Goal: Browse casually

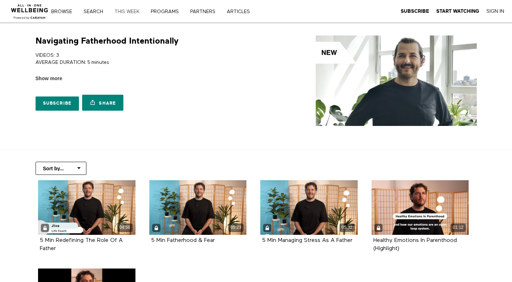
click at [130, 13] on link "THIS WEEK" at bounding box center [129, 11] width 35 height 5
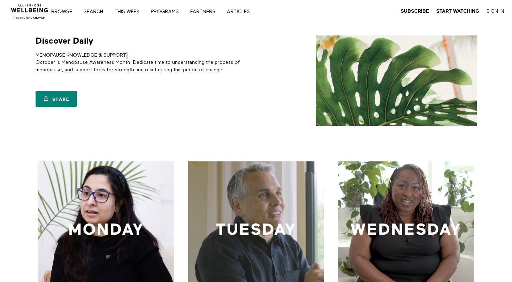
click at [207, 56] on p "MENOPAUSE KNOWLEDGE & SUPPORT October is Menopause Awareness Month! Dedicate ti…" at bounding box center [145, 63] width 218 height 22
click at [65, 10] on link "Browse" at bounding box center [64, 11] width 31 height 5
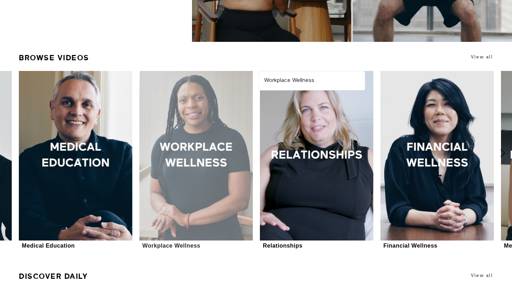
scroll to position [172, 0]
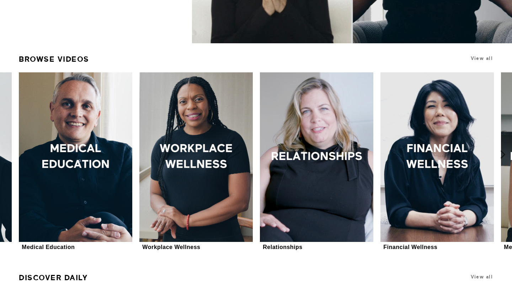
click at [507, 150] on icon at bounding box center [502, 154] width 9 height 9
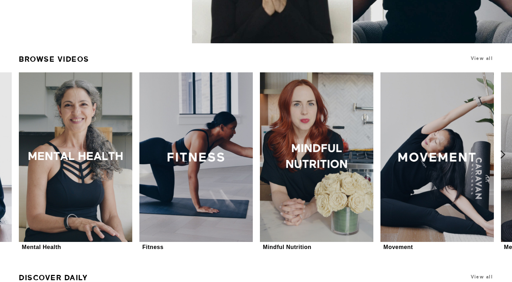
click at [507, 146] on button at bounding box center [506, 154] width 23 height 215
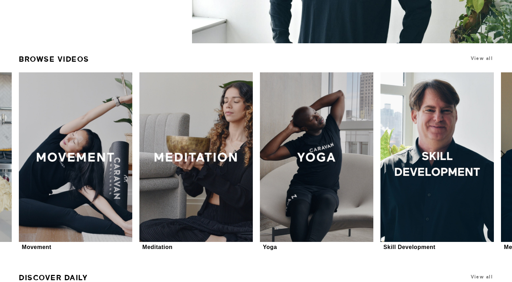
click at [507, 146] on button at bounding box center [506, 154] width 23 height 215
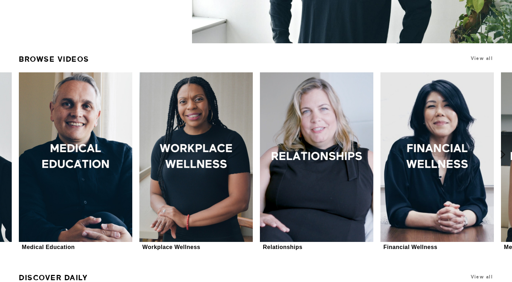
click at [503, 146] on button at bounding box center [506, 154] width 23 height 215
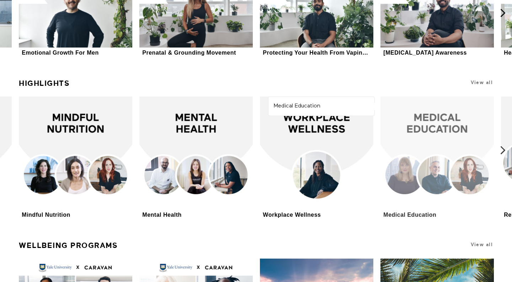
scroll to position [1244, 0]
